Goal: Task Accomplishment & Management: Use online tool/utility

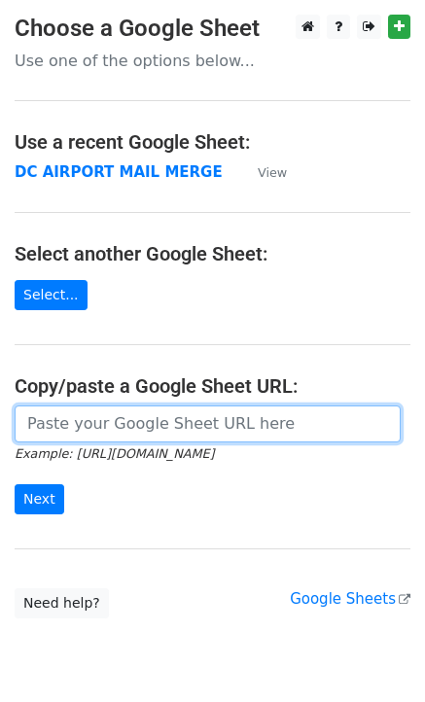
click at [89, 421] on input "url" at bounding box center [208, 424] width 386 height 37
paste input "[URL][DOMAIN_NAME]"
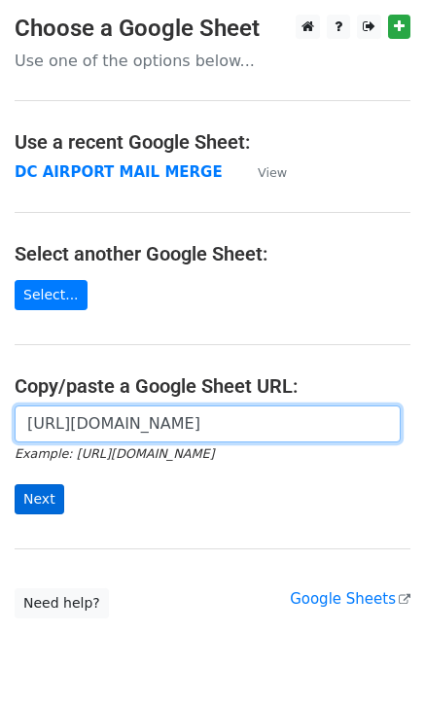
type input "[URL][DOMAIN_NAME]"
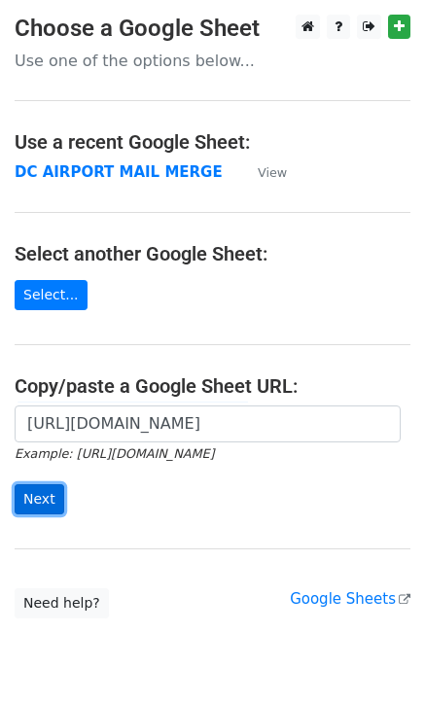
scroll to position [0, 0]
click at [43, 496] on input "Next" at bounding box center [40, 499] width 50 height 30
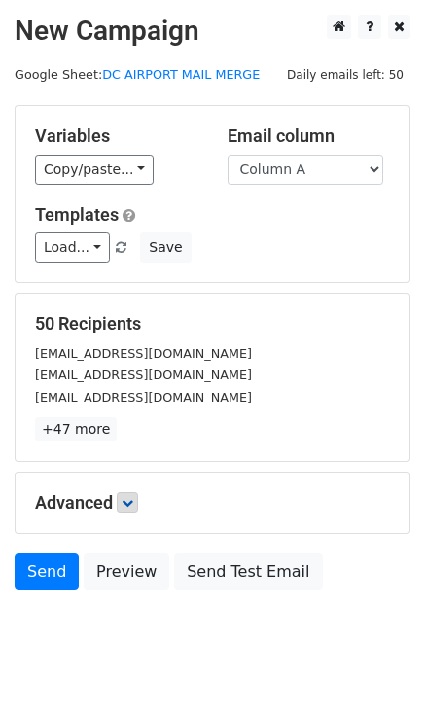
click at [131, 422] on p "+47 more" at bounding box center [212, 429] width 355 height 24
click at [131, 499] on icon at bounding box center [128, 503] width 12 height 12
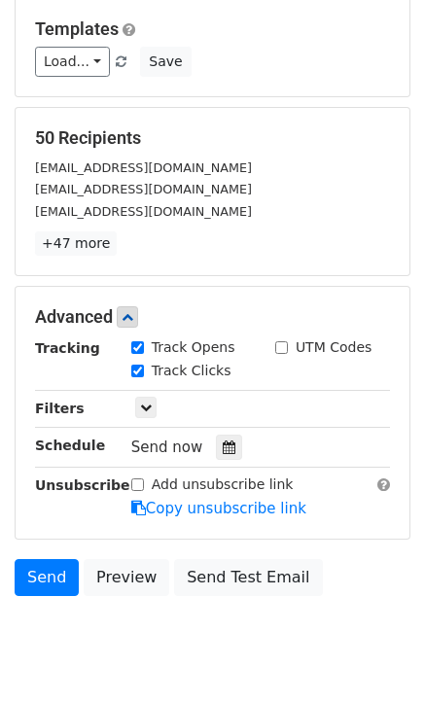
scroll to position [241, 0]
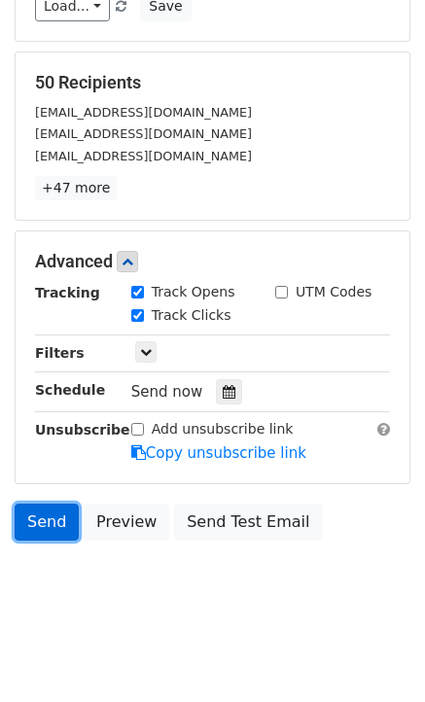
click at [48, 520] on link "Send" at bounding box center [47, 522] width 64 height 37
